Goal: Obtain resource: Download file/media

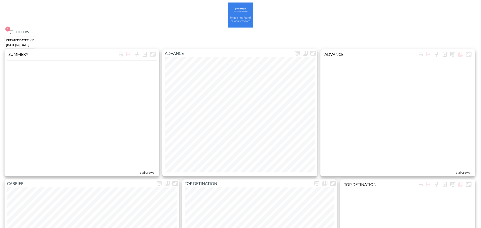
click at [11, 29] on icon "button" at bounding box center [11, 32] width 6 height 6
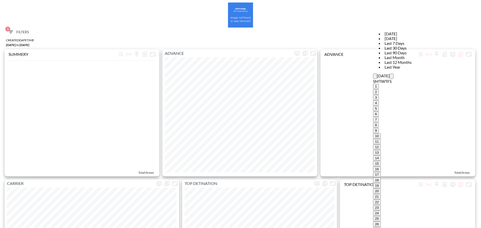
click at [373, 74] on button "Previous month" at bounding box center [375, 76] width 4 height 5
click at [373, 101] on button "27" at bounding box center [377, 229] width 8 height 5
drag, startPoint x: 275, startPoint y: 35, endPoint x: 279, endPoint y: 35, distance: 3.5
click at [377, 79] on icon "Previous month" at bounding box center [378, 80] width 2 height 3
click at [373, 74] on button "Previous month" at bounding box center [375, 76] width 4 height 5
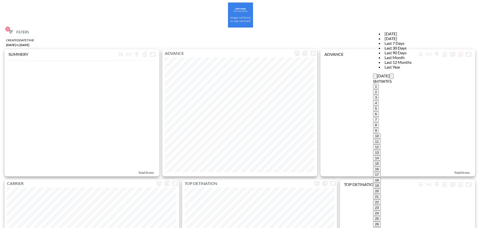
click at [373, 74] on button "Previous month" at bounding box center [375, 76] width 4 height 5
click at [373, 101] on button "27" at bounding box center [377, 229] width 8 height 5
type input "[DATE]"
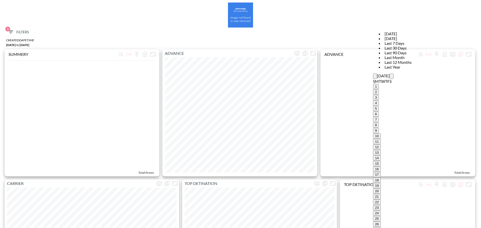
type input "2025-08-31"
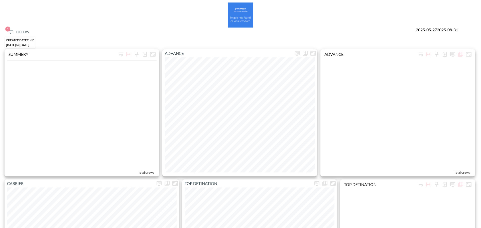
type input "ECKH"
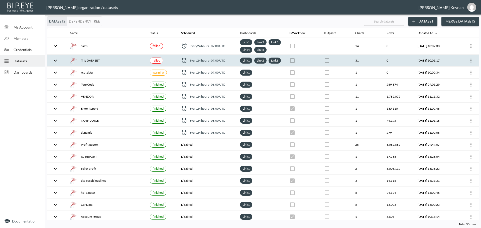
click at [469, 64] on icon "more" at bounding box center [471, 61] width 6 height 6
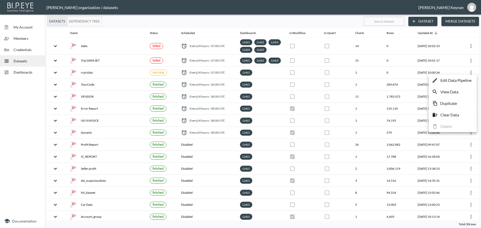
click at [463, 78] on p "Edit Data Pipeline" at bounding box center [455, 80] width 31 height 6
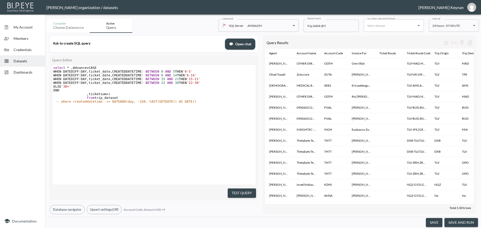
click at [450, 28] on body "BI.P.EYE, Interactive Analytics Dashboards - app Gil Snovsky organization / dat…" at bounding box center [240, 114] width 481 height 228
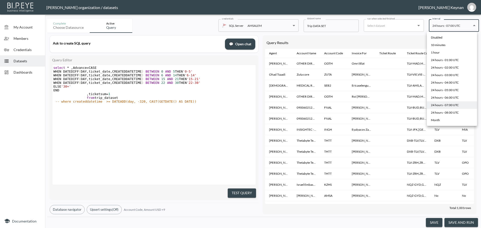
click at [450, 28] on div at bounding box center [240, 114] width 481 height 228
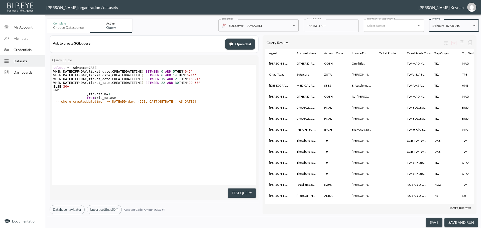
click at [464, 223] on button "save and run" at bounding box center [461, 222] width 34 height 9
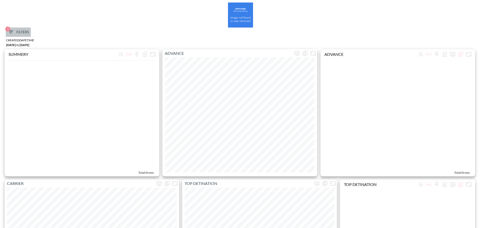
click at [20, 33] on span "1 Filters" at bounding box center [18, 32] width 21 height 6
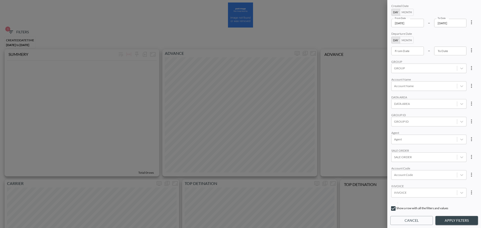
click at [420, 21] on input "2025-09-26" at bounding box center [407, 23] width 33 height 9
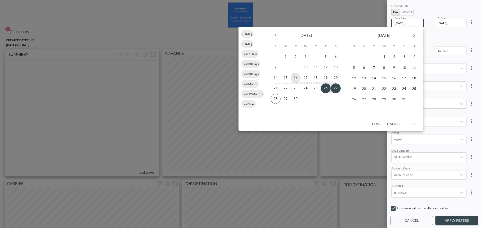
drag, startPoint x: 293, startPoint y: 77, endPoint x: 443, endPoint y: 27, distance: 157.9
click at [293, 77] on button "16" at bounding box center [296, 78] width 10 height 10
type input "2025-09-16"
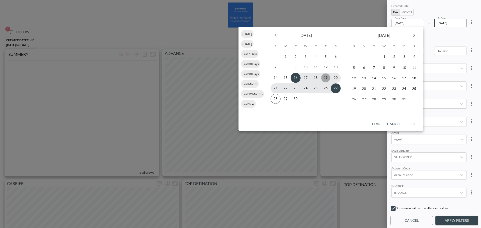
click at [321, 79] on button "19" at bounding box center [326, 78] width 10 height 10
type input "2025-09-19"
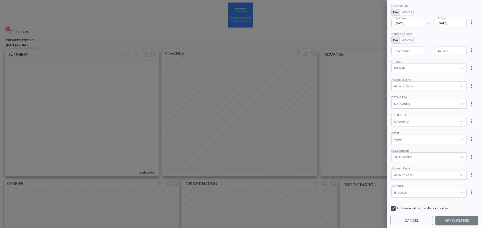
click at [454, 220] on button "Apply Filters" at bounding box center [456, 220] width 43 height 9
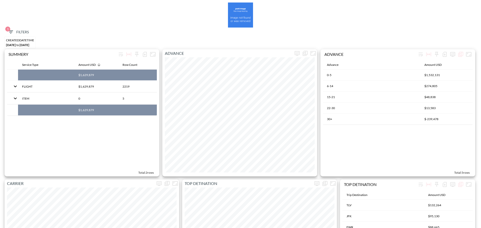
click at [16, 31] on span "1 Filters" at bounding box center [18, 32] width 21 height 6
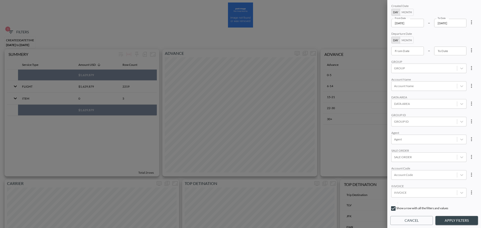
click at [467, 25] on button "more" at bounding box center [471, 22] width 10 height 10
click at [451, 36] on span "Clear" at bounding box center [446, 34] width 12 height 6
type input "YYYY-MM-DD"
click at [407, 24] on input "YYYY-MM-DD" at bounding box center [407, 23] width 33 height 9
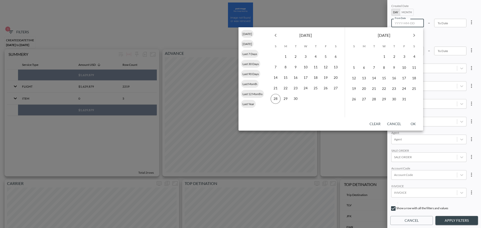
click at [273, 35] on button "Previous month" at bounding box center [276, 35] width 10 height 10
click at [273, 35] on icon "Previous month" at bounding box center [276, 35] width 6 height 6
click at [274, 34] on icon "Previous month" at bounding box center [276, 35] width 6 height 6
click at [274, 36] on icon "Previous month" at bounding box center [276, 35] width 6 height 6
click at [308, 98] on button "28" at bounding box center [306, 99] width 10 height 10
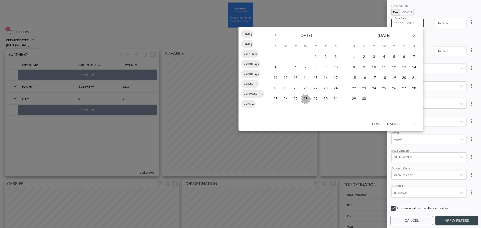
type input "2025-05-28"
type input "YYYY-MM-DD"
click at [417, 35] on button "Next month" at bounding box center [414, 35] width 10 height 10
click at [381, 99] on button "27" at bounding box center [384, 99] width 10 height 10
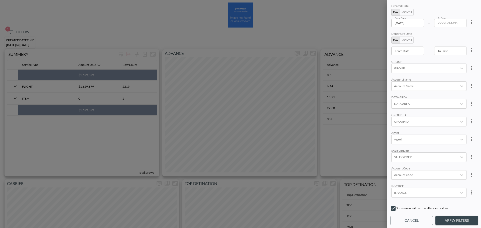
type input "2025-08-27"
click at [422, 106] on div at bounding box center [424, 108] width 60 height 5
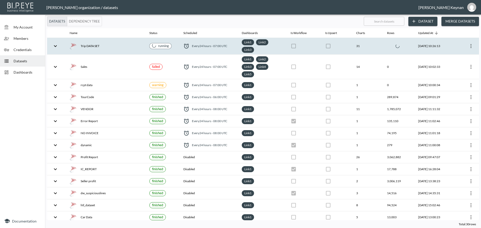
click at [95, 45] on div "Trip DATA SET" at bounding box center [105, 46] width 71 height 7
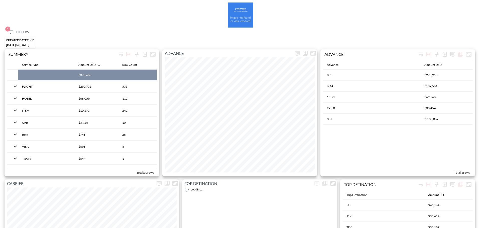
click at [24, 32] on span "1 Filters" at bounding box center [18, 32] width 21 height 6
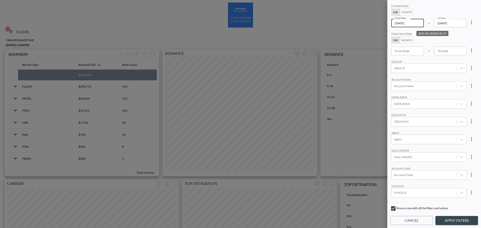
click at [414, 23] on input "[DATE]" at bounding box center [407, 23] width 33 height 9
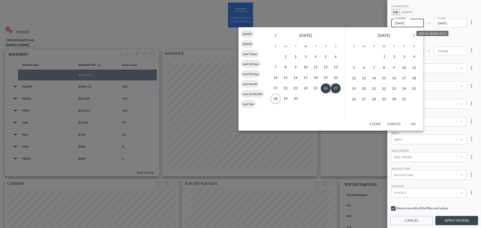
click at [278, 37] on icon "Previous month" at bounding box center [276, 35] width 6 height 6
click at [296, 99] on button "27" at bounding box center [296, 99] width 10 height 10
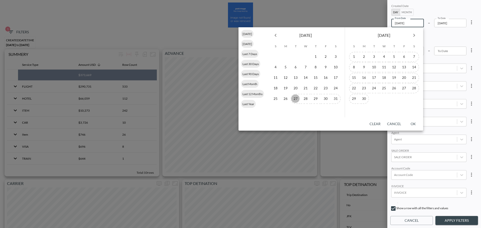
type input "[DATE]"
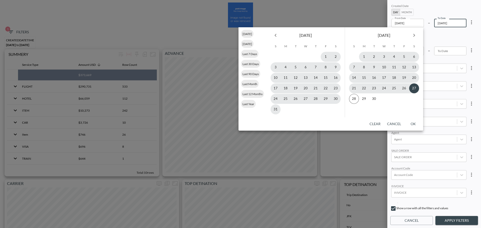
click at [414, 36] on icon "Next month" at bounding box center [414, 35] width 6 height 6
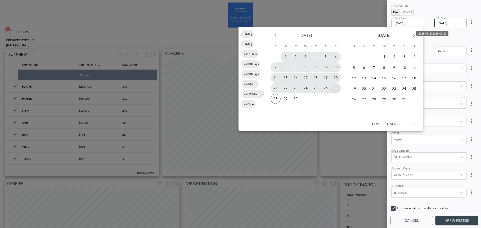
click at [334, 88] on button "27" at bounding box center [336, 88] width 10 height 10
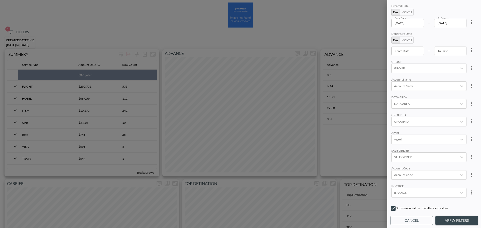
click at [457, 23] on input "[DATE]" at bounding box center [450, 23] width 33 height 9
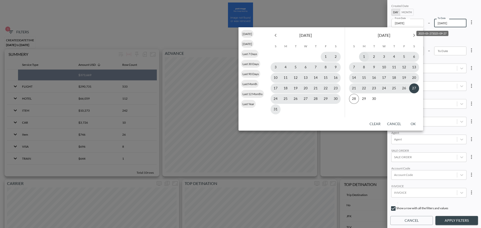
click at [364, 60] on button "1" at bounding box center [364, 57] width 10 height 10
type input "[DATE]"
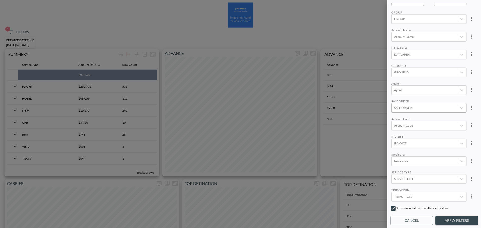
scroll to position [50, 0]
click at [423, 121] on div "Account Code" at bounding box center [428, 125] width 75 height 10
click at [394, 106] on input "ECKH" at bounding box center [395, 108] width 11 height 11
type input "ECKH"
click at [427, 82] on div "Agent" at bounding box center [428, 83] width 75 height 4
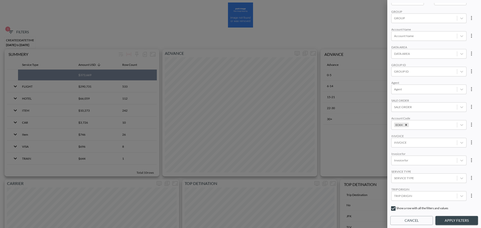
click at [469, 218] on button "Apply Filters" at bounding box center [456, 220] width 43 height 9
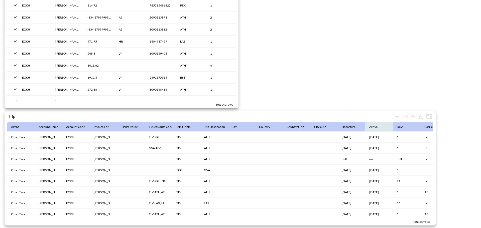
scroll to position [774, 0]
click at [422, 115] on icon "button" at bounding box center [421, 116] width 6 height 6
click at [390, 125] on li "Download CSV ( 59 Rows )" at bounding box center [395, 124] width 59 height 9
